Goal: Task Accomplishment & Management: Use online tool/utility

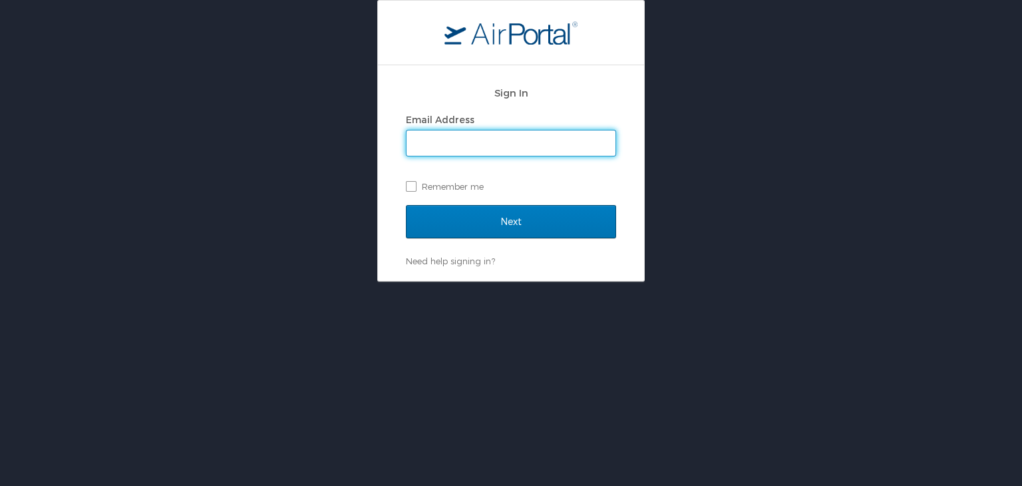
click at [460, 144] on input "Email Address" at bounding box center [511, 142] width 209 height 25
type input "mfaniola@crosscatholic.org"
click at [413, 184] on label "Remember me" at bounding box center [511, 186] width 210 height 20
click at [413, 184] on input "Remember me" at bounding box center [410, 185] width 9 height 9
checkbox input "true"
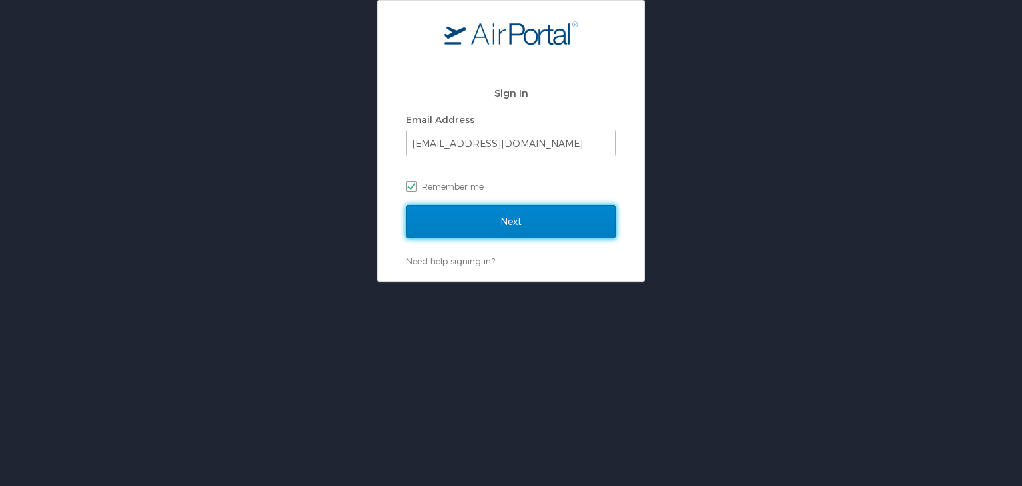
click at [450, 219] on input "Next" at bounding box center [511, 221] width 210 height 33
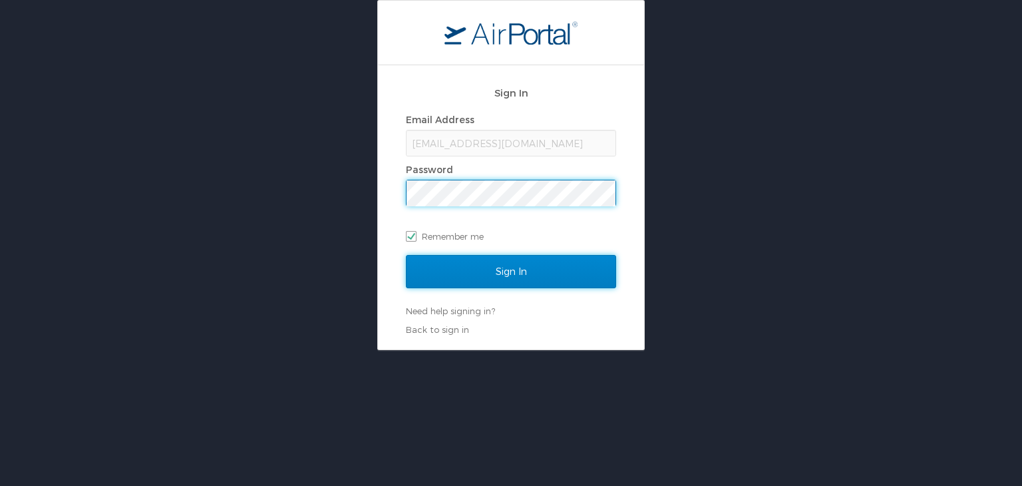
click at [456, 270] on input "Sign In" at bounding box center [511, 271] width 210 height 33
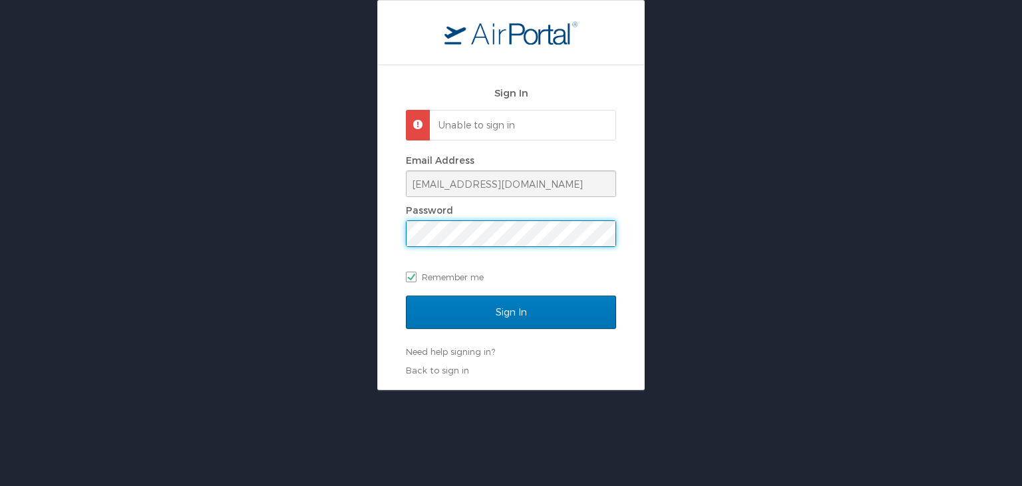
click at [216, 211] on div "Sign In Unable to sign in Email Address mfaniola@crosscatholic.org Password Rem…" at bounding box center [511, 195] width 1022 height 390
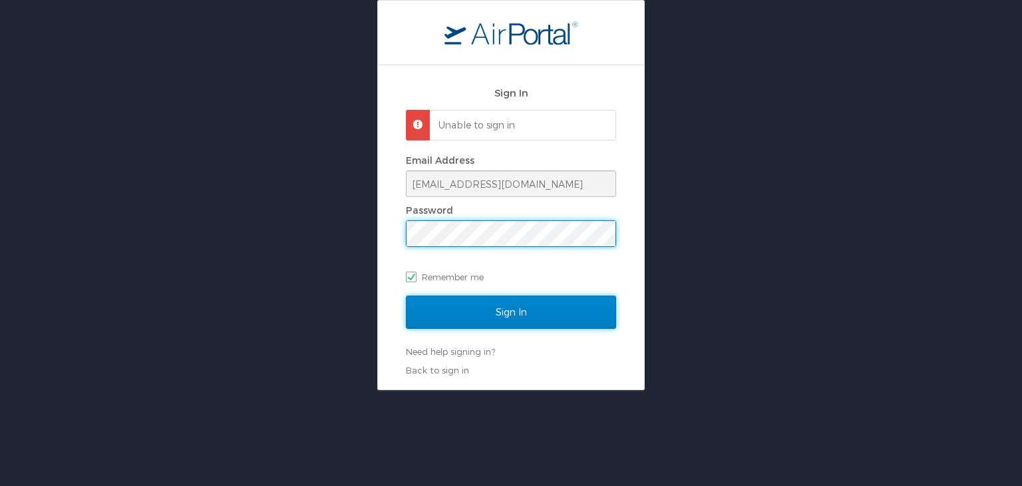
click at [458, 317] on input "Sign In" at bounding box center [511, 311] width 210 height 33
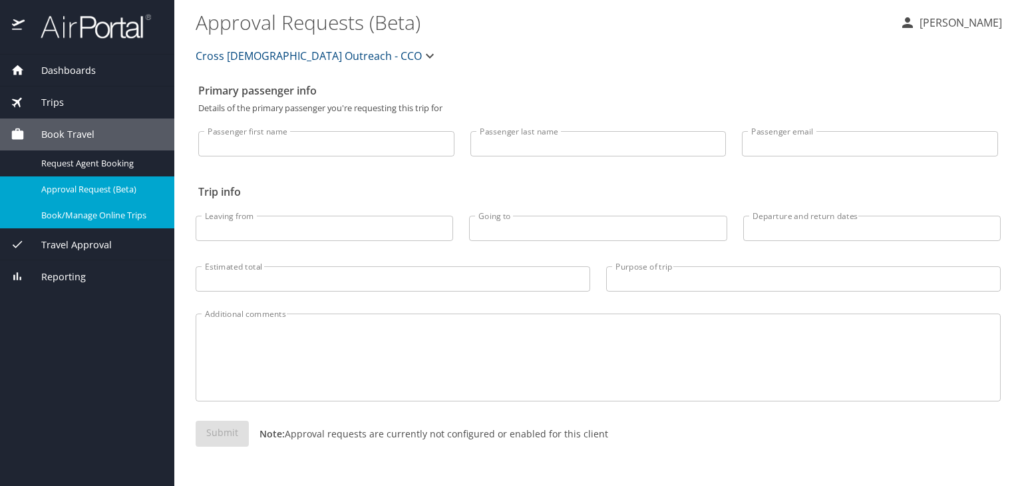
click at [84, 216] on span "Book/Manage Online Trips" at bounding box center [99, 215] width 117 height 13
